Goal: Transaction & Acquisition: Purchase product/service

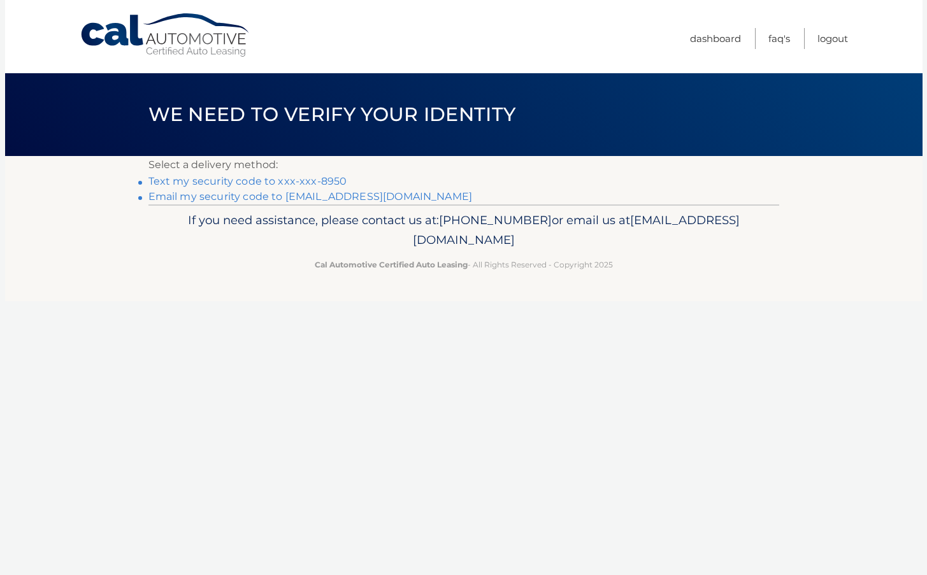
click at [287, 178] on link "Text my security code to xxx-xxx-8950" at bounding box center [247, 181] width 199 height 12
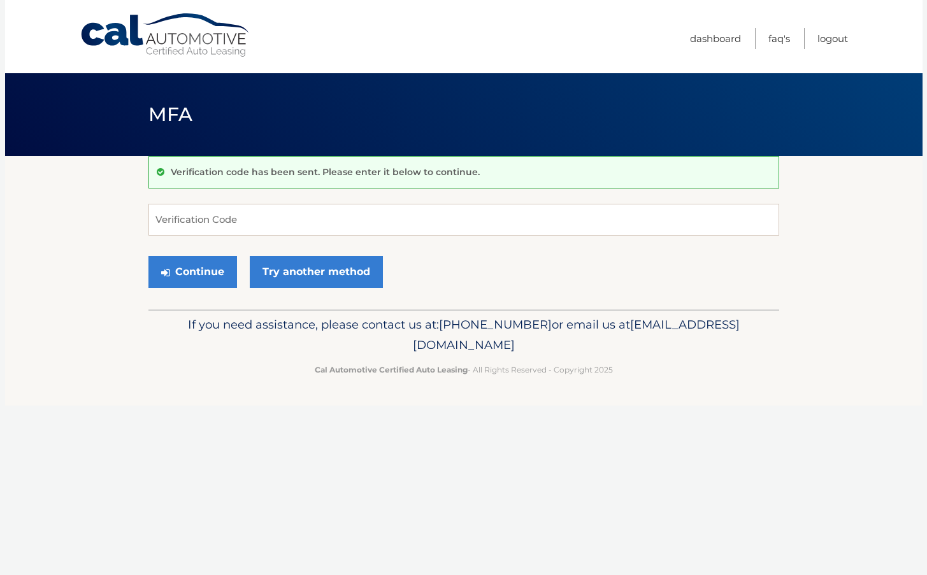
click at [194, 222] on input "Verification Code" at bounding box center [463, 220] width 630 height 32
type input "604273"
click at [192, 271] on button "Continue" at bounding box center [192, 272] width 89 height 32
click at [214, 271] on button "Continue" at bounding box center [192, 272] width 89 height 32
click at [190, 220] on input "Verification Code" at bounding box center [463, 220] width 630 height 32
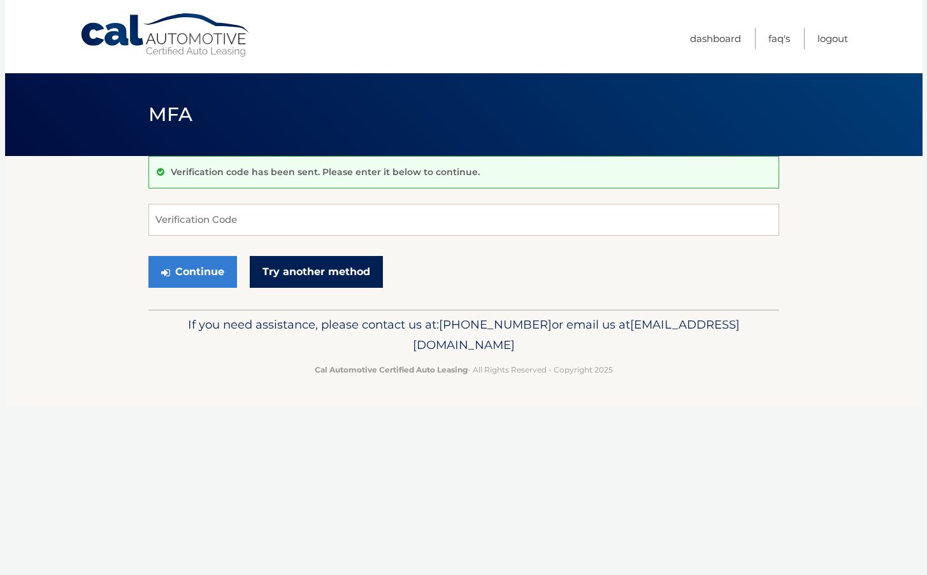
click at [298, 264] on link "Try another method" at bounding box center [316, 272] width 133 height 32
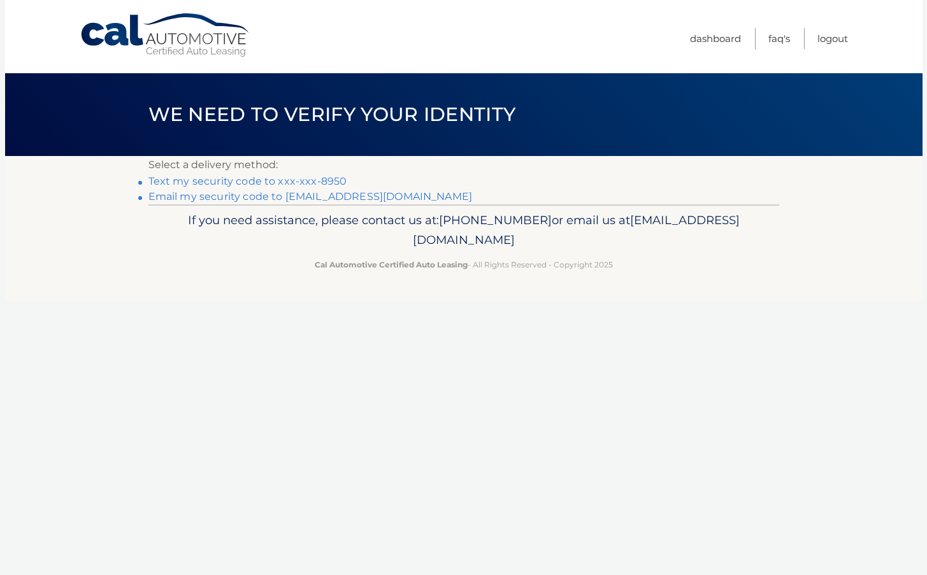
click at [232, 199] on link "**********" at bounding box center [310, 196] width 324 height 12
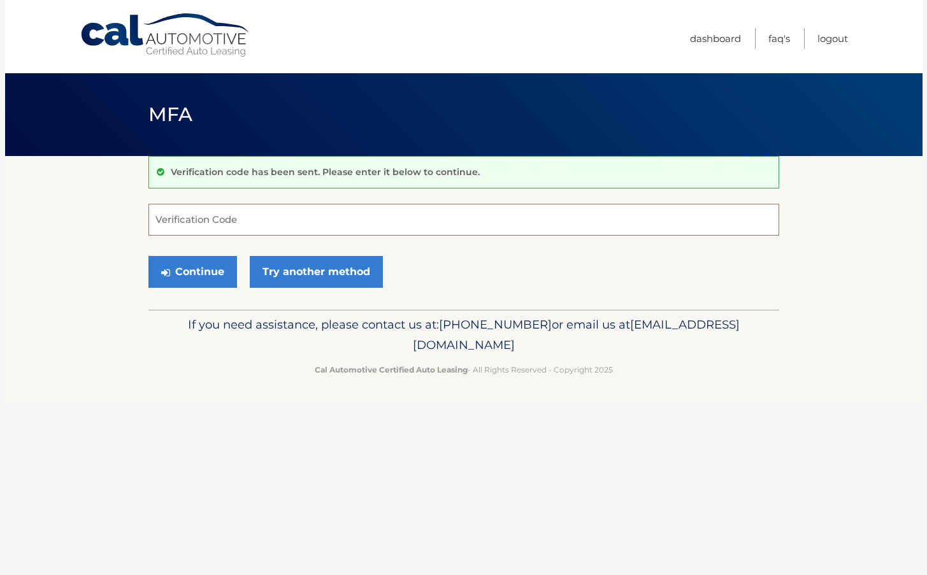
click at [197, 210] on input "Verification Code" at bounding box center [463, 220] width 630 height 32
click at [169, 222] on input "Verification Code" at bounding box center [463, 220] width 630 height 32
paste input "336486"
click at [187, 238] on form "336486 Verification Code Continue Try another method" at bounding box center [463, 249] width 630 height 90
click at [200, 267] on button "Continue" at bounding box center [192, 272] width 89 height 32
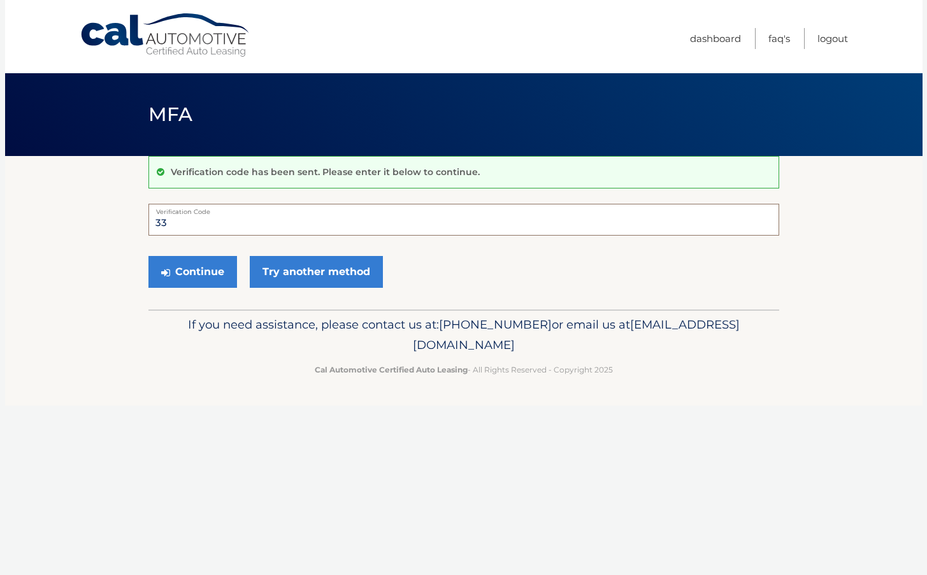
type input "3"
type input "336486"
click at [208, 267] on button "Continue" at bounding box center [192, 272] width 89 height 32
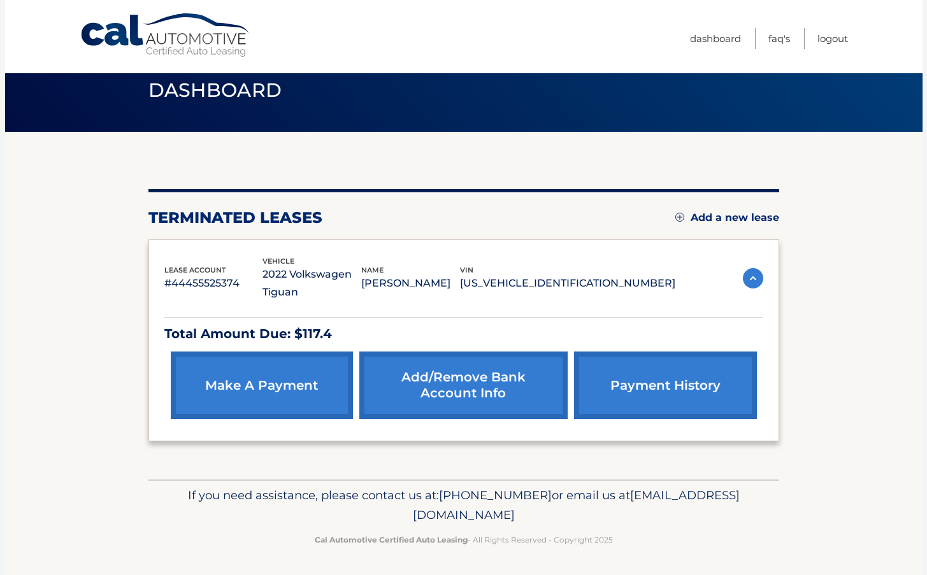
scroll to position [24, 0]
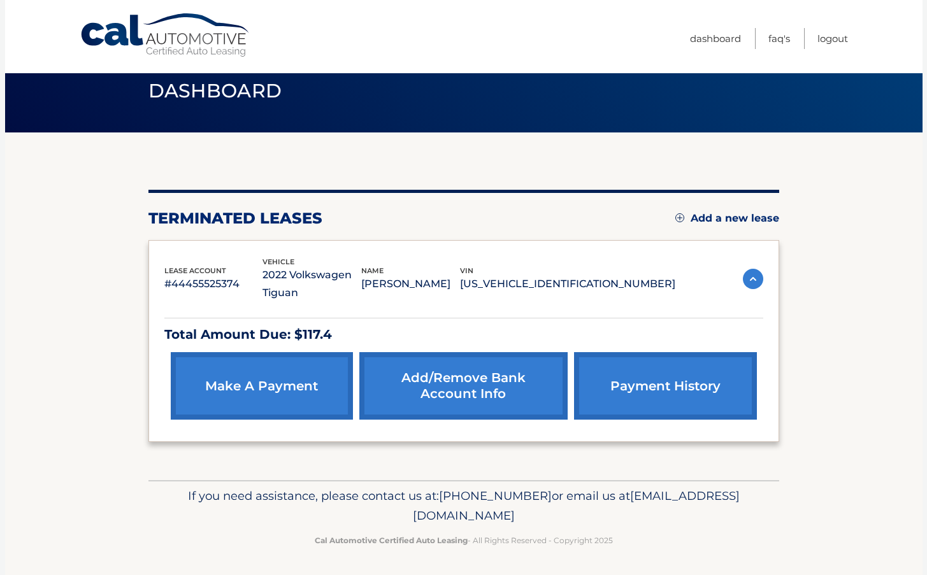
click at [752, 279] on img at bounding box center [752, 279] width 20 height 20
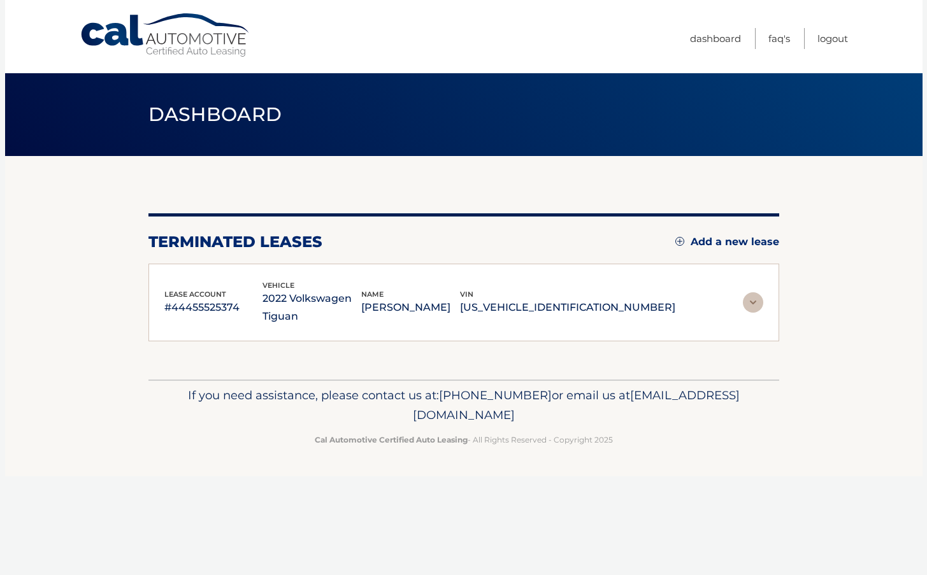
click at [752, 280] on div "lease account #44455525374 vehicle 2022 Volkswagen Tiguan name MICHEL VAN WELDE…" at bounding box center [463, 303] width 599 height 46
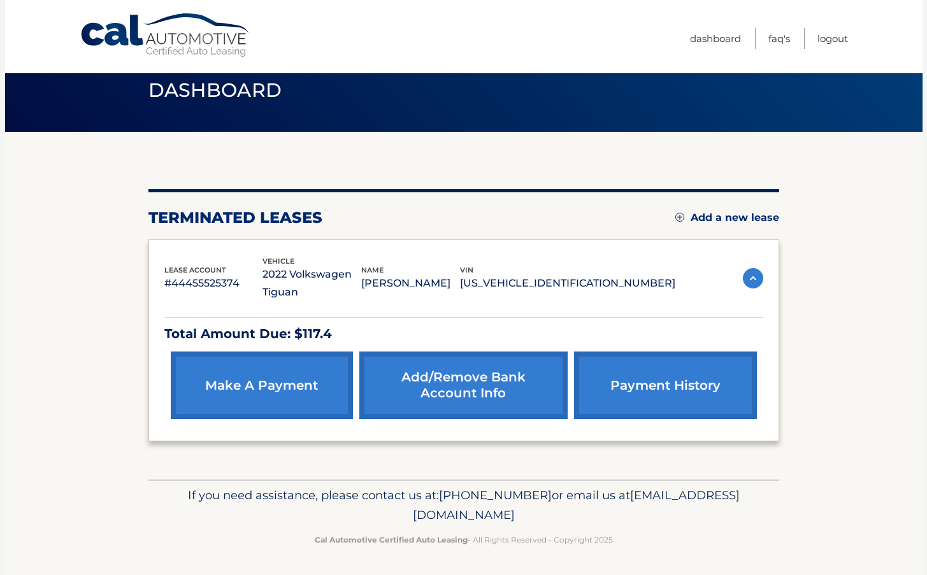
scroll to position [24, 0]
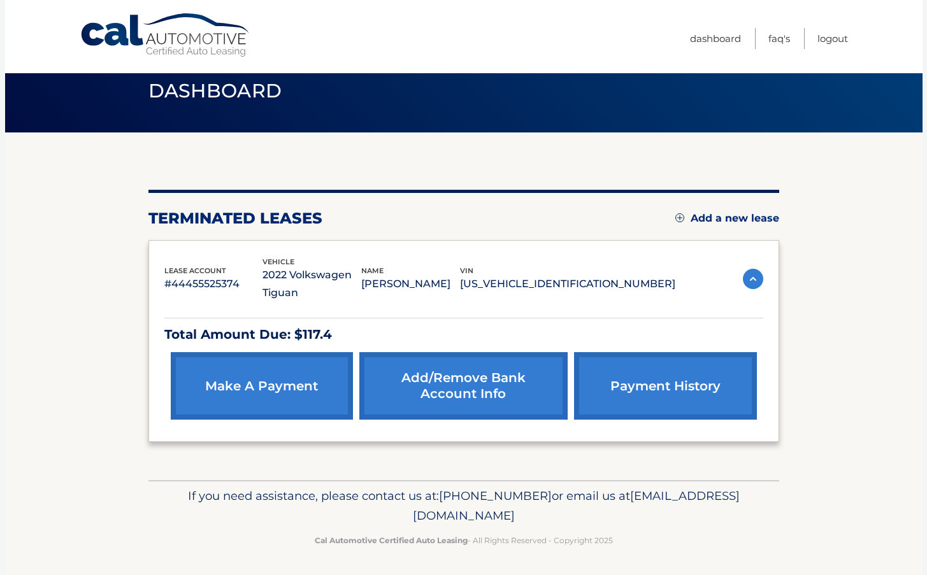
click at [644, 383] on link "payment history" at bounding box center [665, 385] width 182 height 67
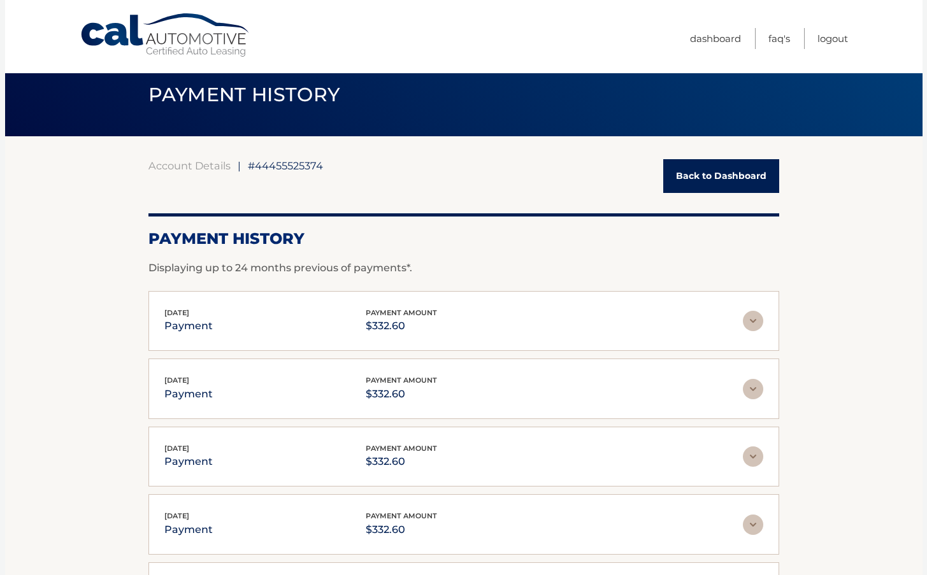
scroll to position [4, 0]
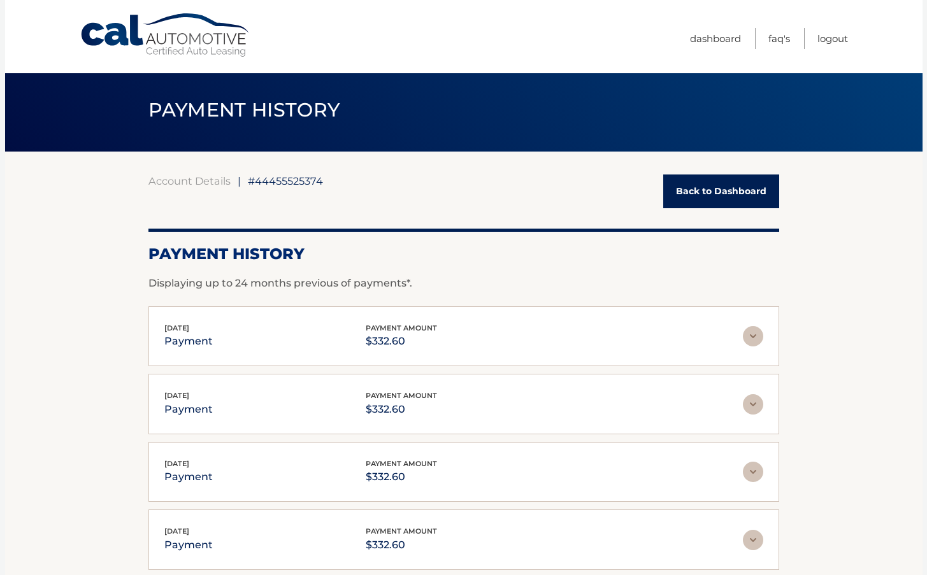
click at [702, 194] on link "Back to Dashboard" at bounding box center [721, 191] width 116 height 34
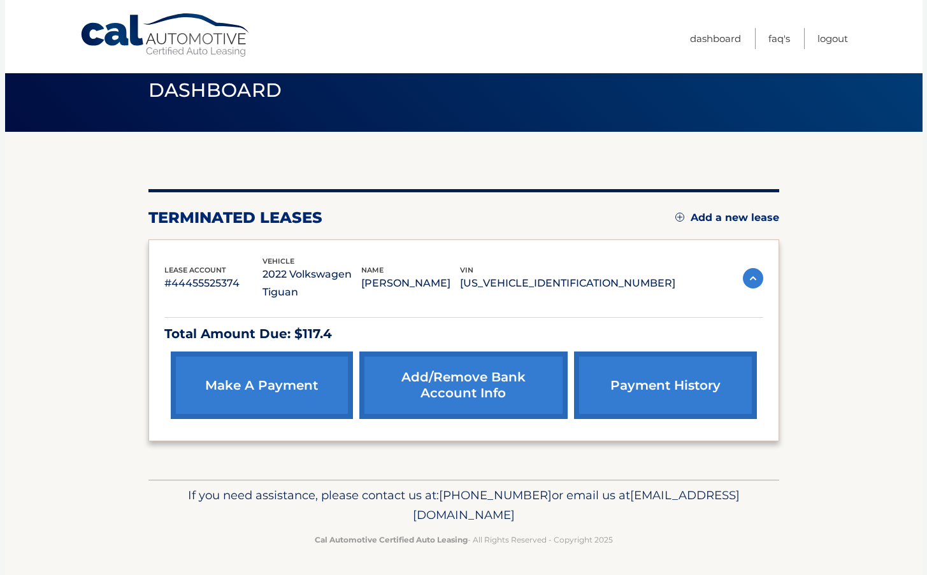
scroll to position [24, 0]
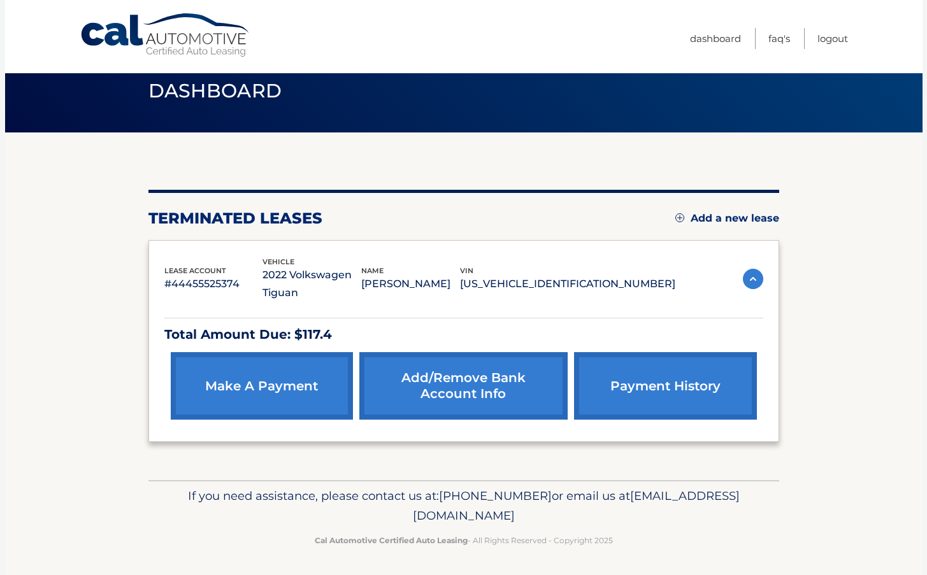
click at [290, 387] on link "make a payment" at bounding box center [262, 385] width 182 height 67
drag, startPoint x: 299, startPoint y: 332, endPoint x: 333, endPoint y: 332, distance: 33.7
click at [333, 332] on p "Total Amount Due: $117.4" at bounding box center [463, 334] width 599 height 22
copy p "117.4"
click at [288, 383] on link "make a payment" at bounding box center [262, 385] width 182 height 67
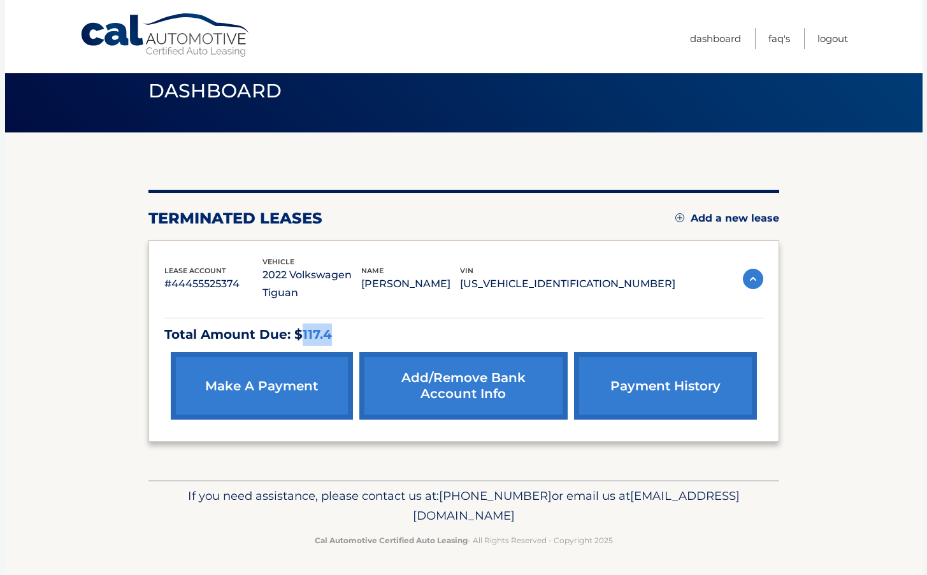
click at [281, 388] on link "make a payment" at bounding box center [262, 385] width 182 height 67
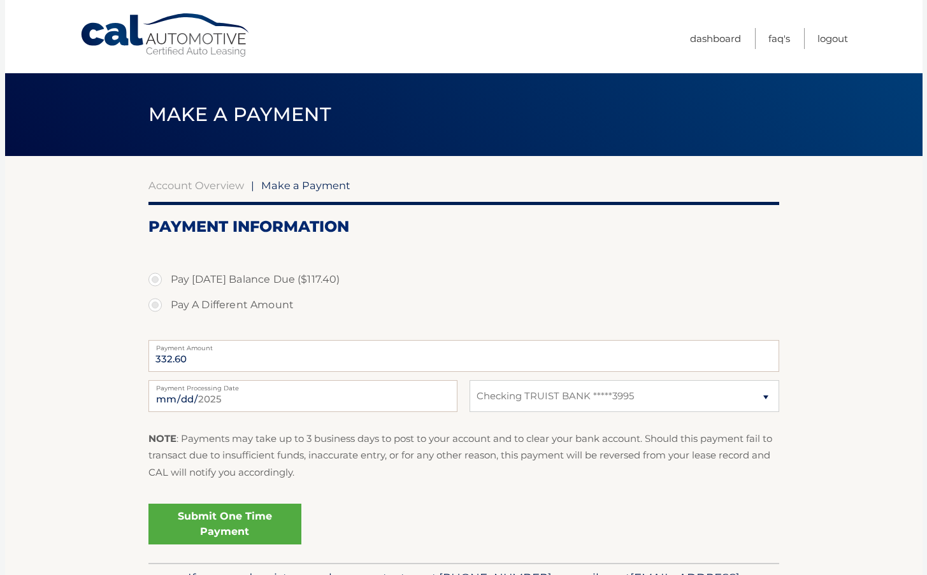
select select "NTM0MDhkNDYtNWY1Yy00YjM1LWE1MDktNmNmNDFjYjNiMmNi"
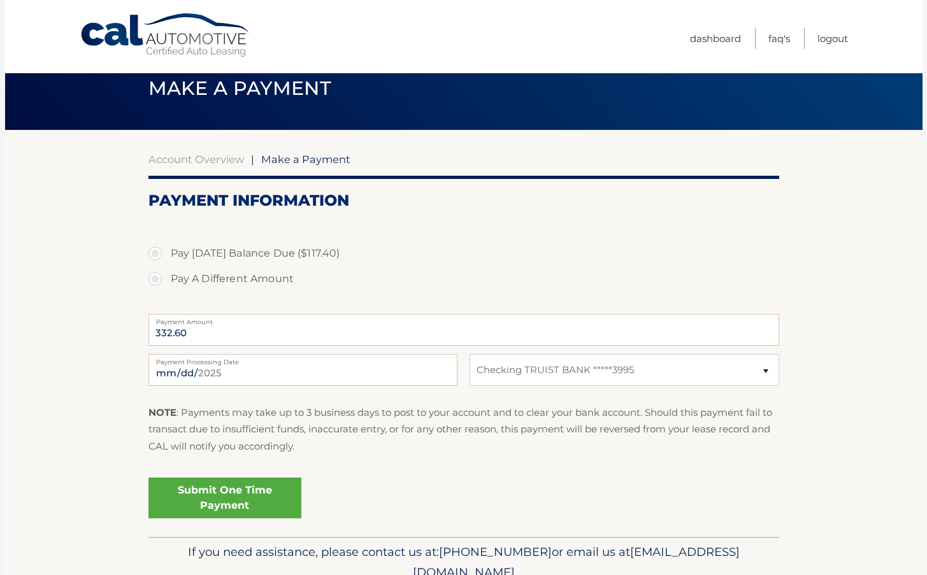
scroll to position [24, 0]
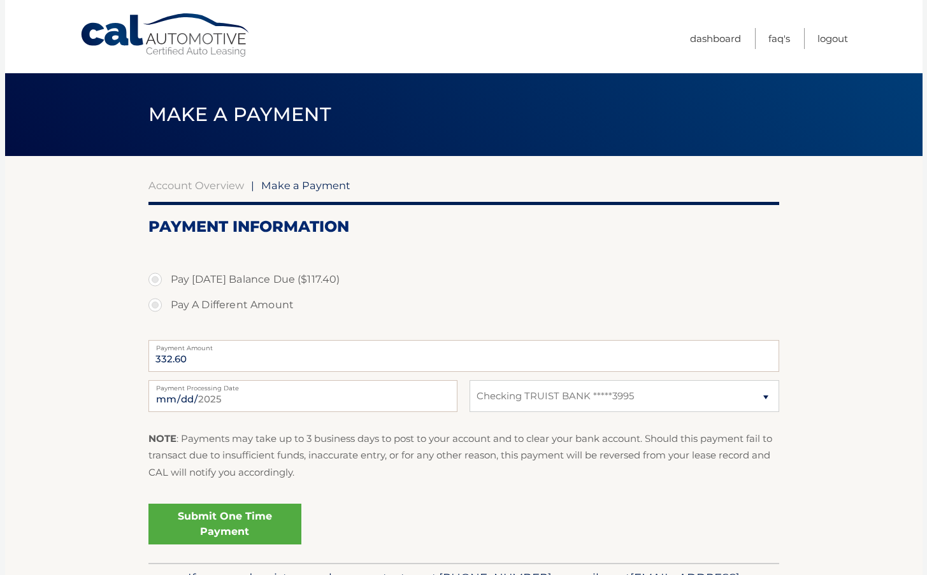
select select "NTM0MDhkNDYtNWY1Yy00YjM1LWE1MDktNmNmNDFjYjNiMmNi"
click at [183, 357] on input "332.60" at bounding box center [463, 356] width 630 height 32
click at [188, 358] on input "332.60" at bounding box center [463, 356] width 630 height 32
drag, startPoint x: 155, startPoint y: 356, endPoint x: 195, endPoint y: 357, distance: 40.8
click at [195, 357] on input "332.60" at bounding box center [463, 356] width 630 height 32
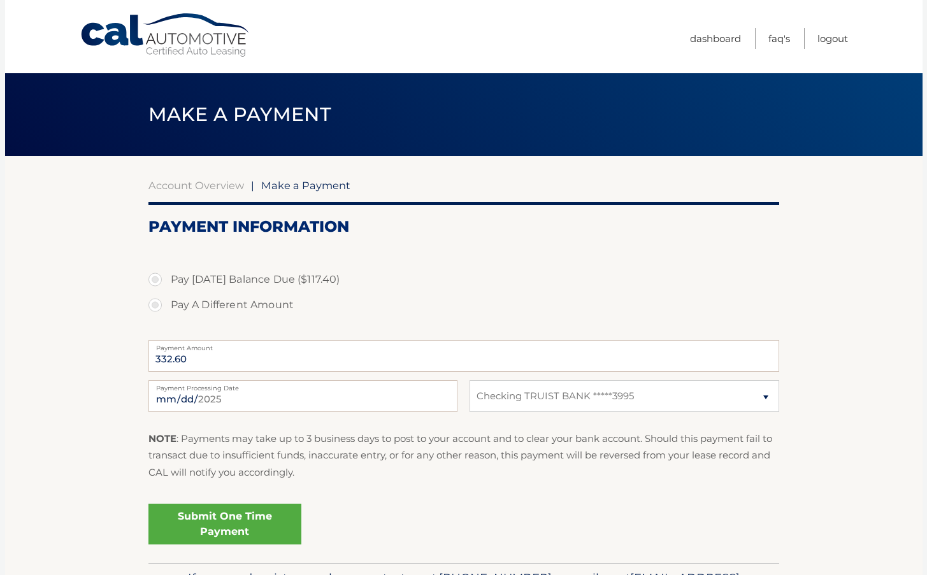
click at [60, 381] on section "Account Overview | Make a Payment Payment Information Pay Today's Balance Due (…" at bounding box center [463, 359] width 917 height 407
click at [155, 279] on label "Pay Today's Balance Due ($117.40)" at bounding box center [463, 279] width 630 height 25
click at [155, 279] on input "Pay Today's Balance Due ($117.40)" at bounding box center [159, 277] width 13 height 20
radio input "true"
type input "117.40"
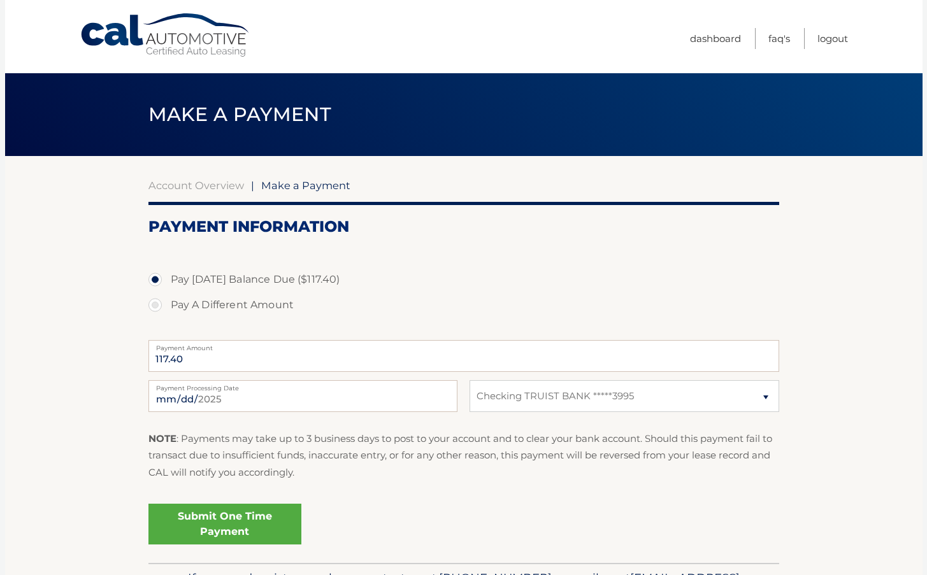
click at [216, 511] on link "Submit One Time Payment" at bounding box center [224, 524] width 153 height 41
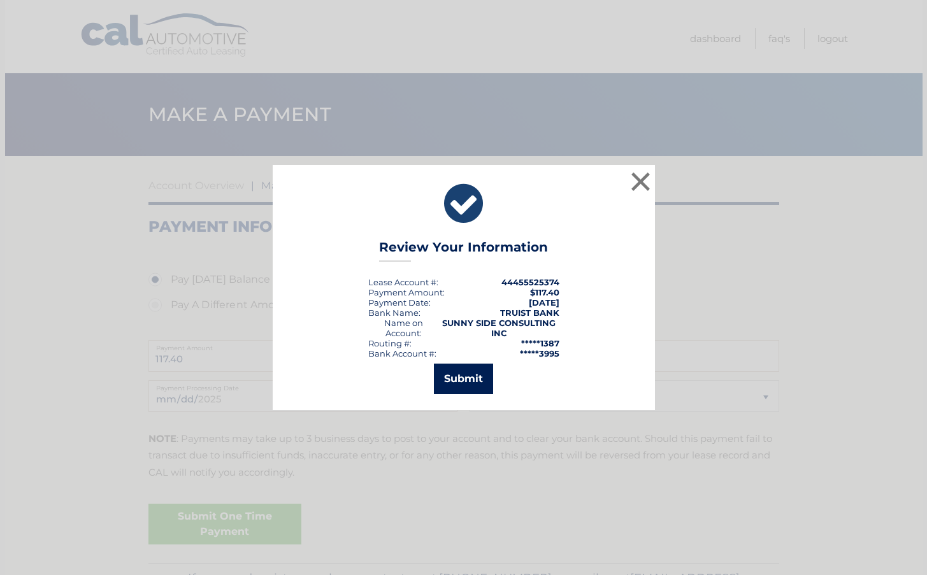
click at [463, 376] on button "Submit" at bounding box center [463, 379] width 59 height 31
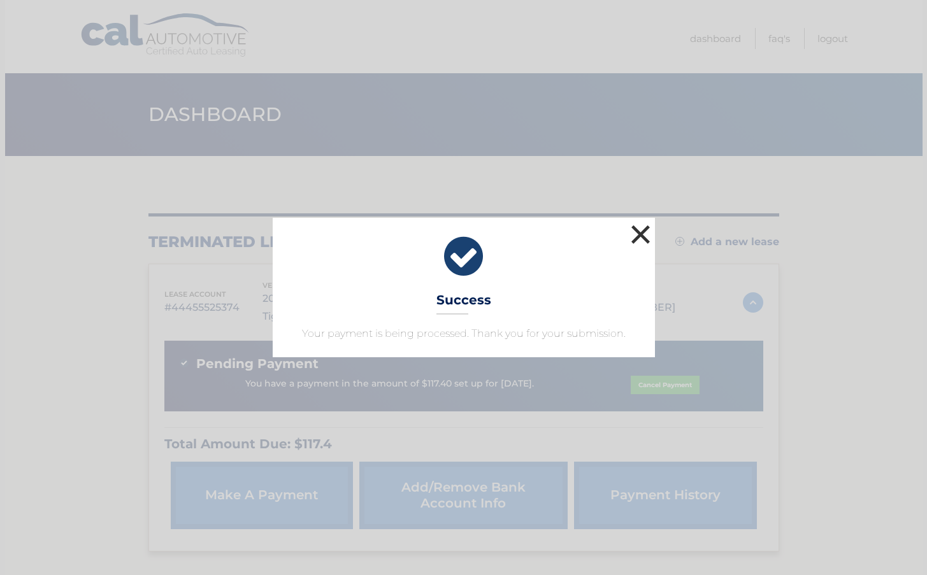
click at [637, 231] on button "×" at bounding box center [640, 234] width 25 height 25
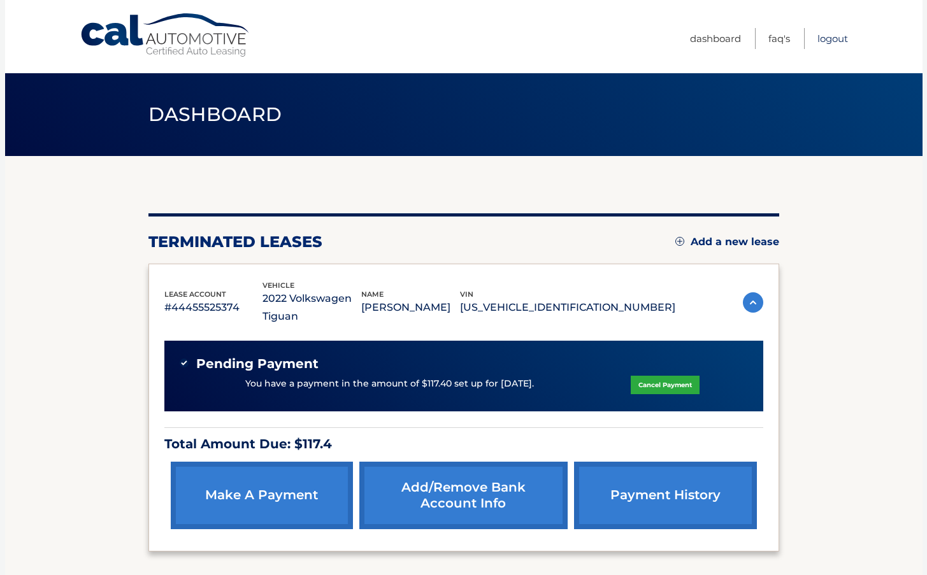
click at [832, 39] on link "Logout" at bounding box center [832, 38] width 31 height 21
